Goal: Task Accomplishment & Management: Manage account settings

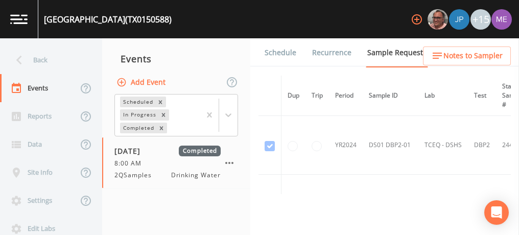
scroll to position [145, 94]
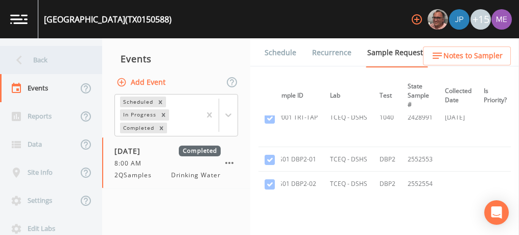
click at [37, 59] on div "Back" at bounding box center [46, 60] width 92 height 28
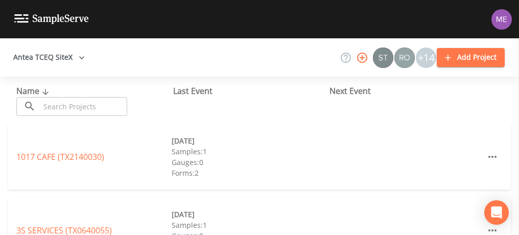
click at [50, 105] on input "text" at bounding box center [83, 106] width 87 height 19
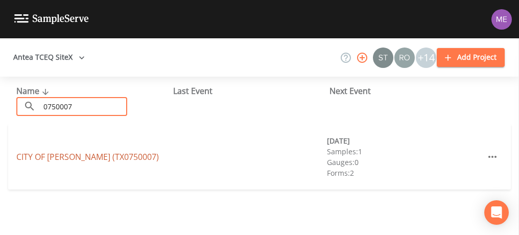
type input "0750007"
click at [110, 153] on link "[GEOGRAPHIC_DATA][PERSON_NAME] (TX0750007)" at bounding box center [87, 156] width 142 height 11
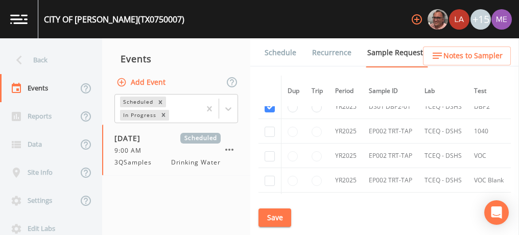
scroll to position [727, 0]
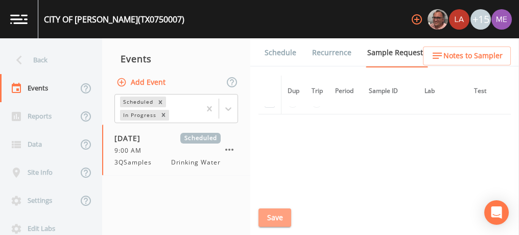
click at [276, 216] on button "Save" at bounding box center [274, 217] width 33 height 19
click at [291, 53] on link "Schedule" at bounding box center [280, 52] width 35 height 29
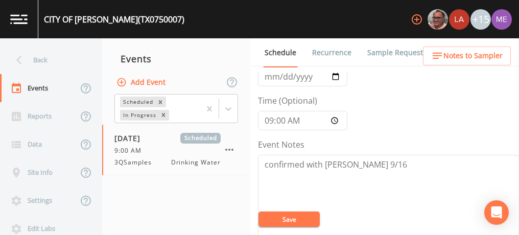
scroll to position [72, 0]
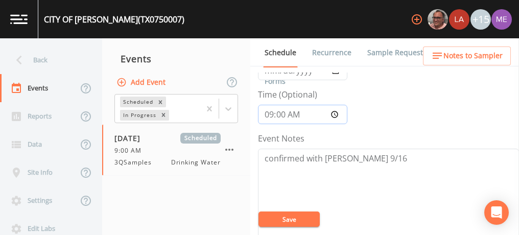
click at [269, 112] on input "09:00:00" at bounding box center [302, 114] width 89 height 19
type input "08:00"
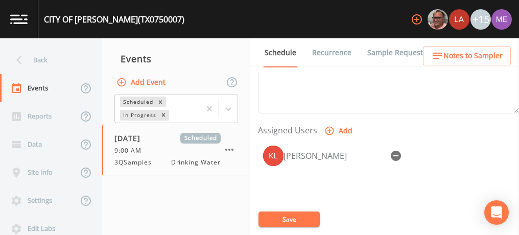
scroll to position [393, 0]
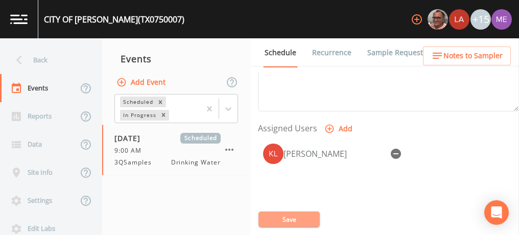
click at [302, 212] on button "Save" at bounding box center [288, 218] width 61 height 15
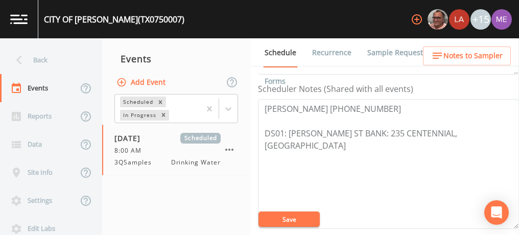
scroll to position [275, 0]
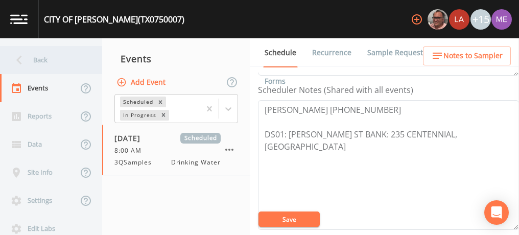
click at [46, 59] on div "Back" at bounding box center [46, 60] width 92 height 28
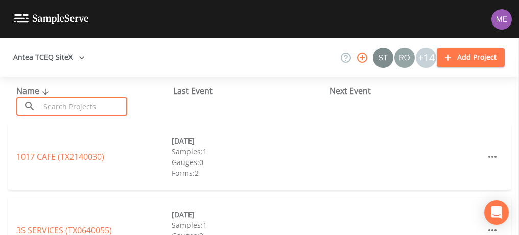
click at [63, 102] on input "text" at bounding box center [83, 106] width 87 height 19
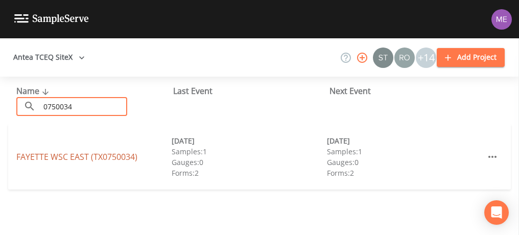
type input "0750034"
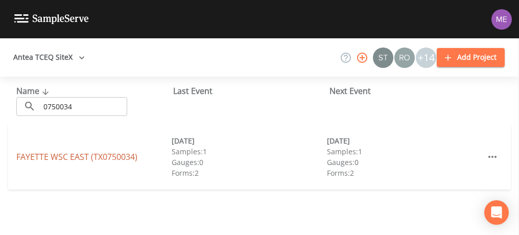
click at [81, 155] on link "[GEOGRAPHIC_DATA] (TX0750034)" at bounding box center [76, 156] width 121 height 11
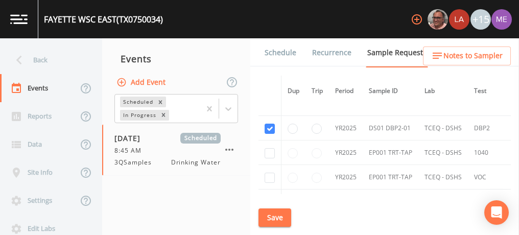
scroll to position [1423, 0]
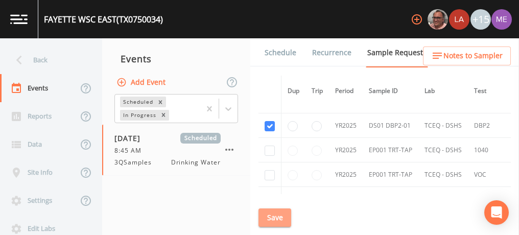
click at [284, 217] on button "Save" at bounding box center [274, 217] width 33 height 19
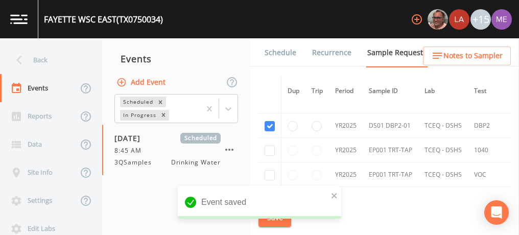
click at [273, 49] on link "Schedule" at bounding box center [280, 52] width 35 height 29
